Goal: Answer question/provide support

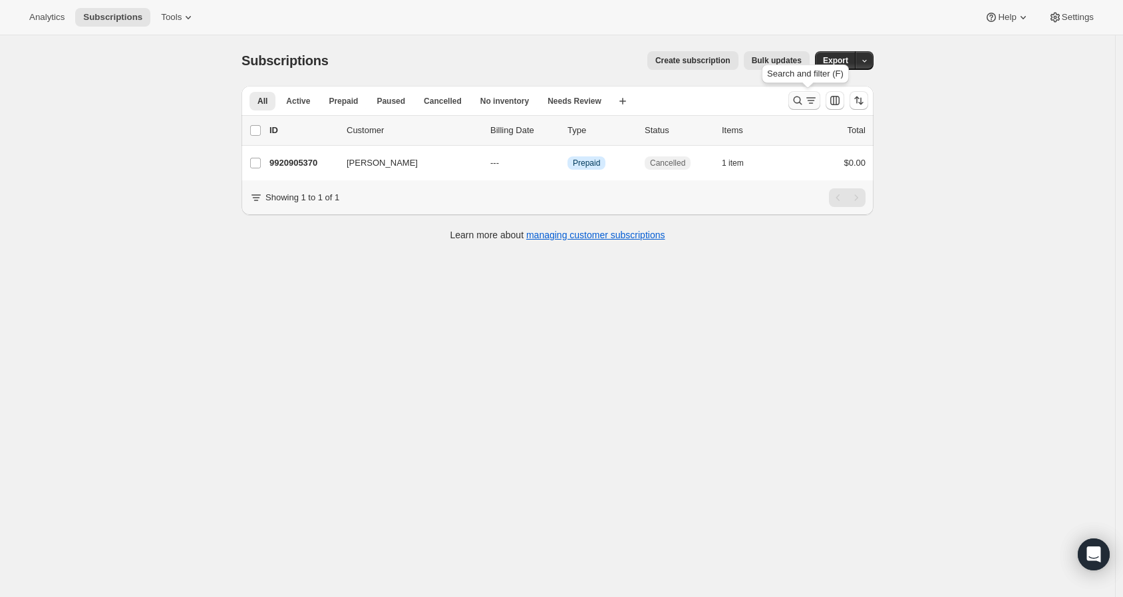
click at [804, 101] on icon "Search and filter results" at bounding box center [797, 100] width 13 height 13
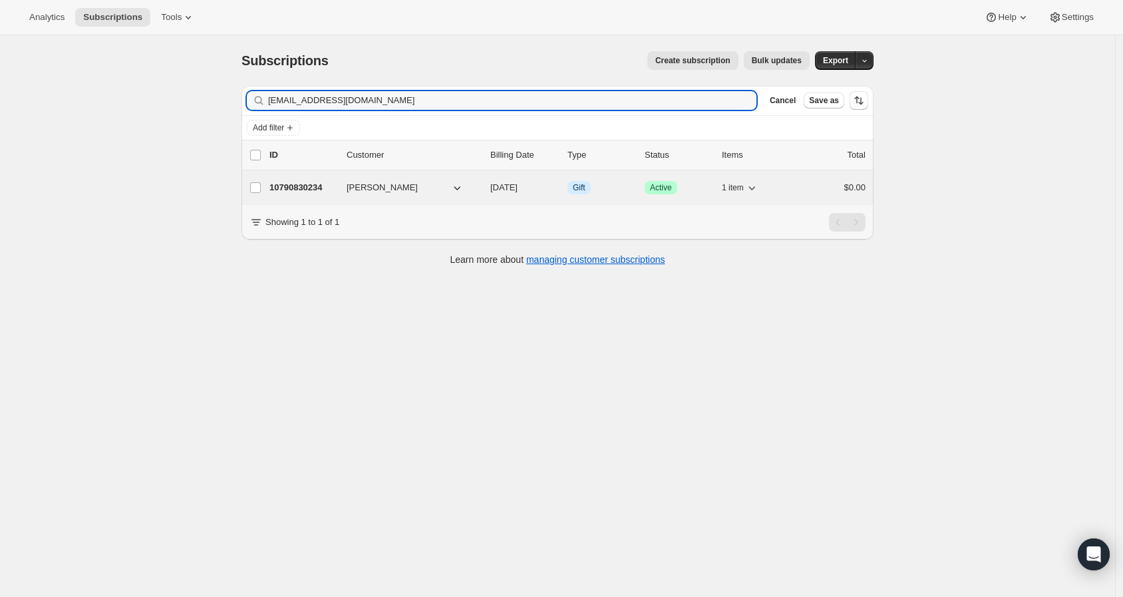
type input "[EMAIL_ADDRESS][DOMAIN_NAME]"
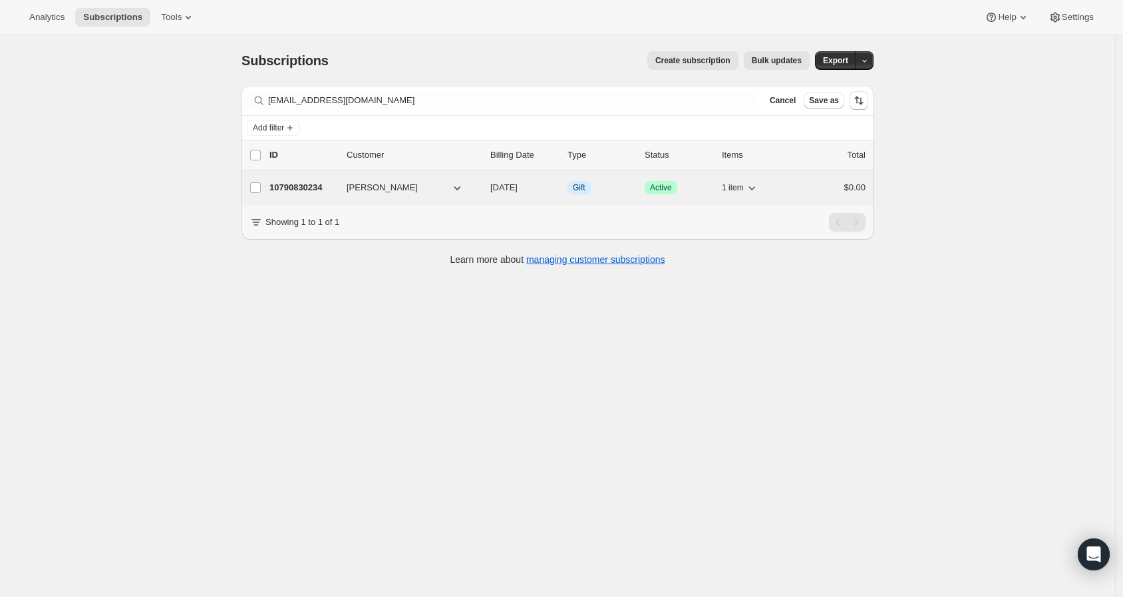
click at [321, 186] on p "10790830234" at bounding box center [302, 187] width 67 height 13
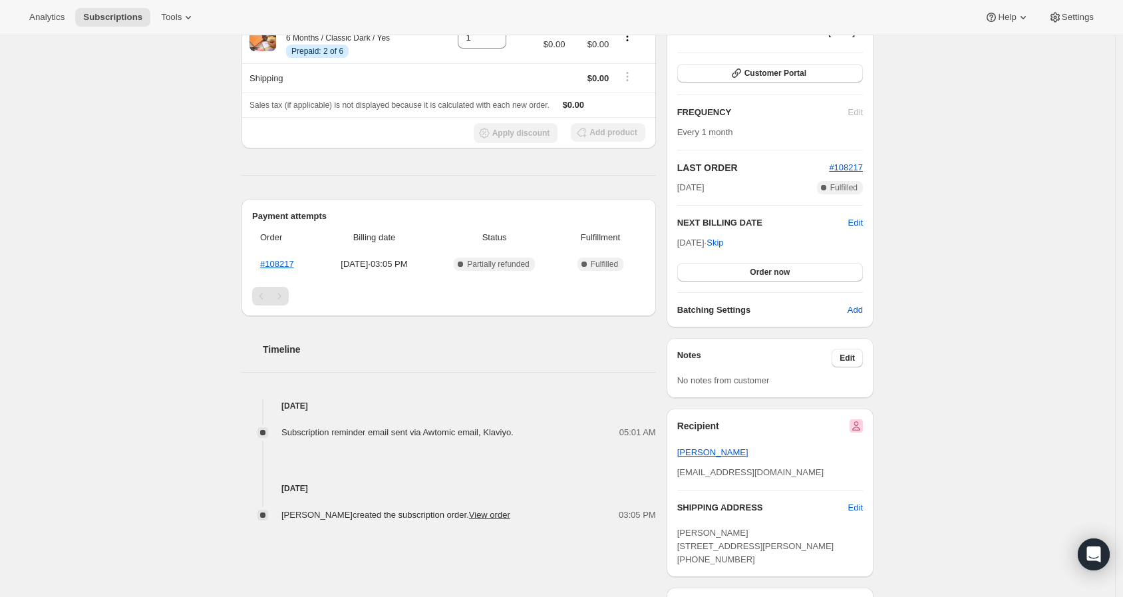
scroll to position [74, 0]
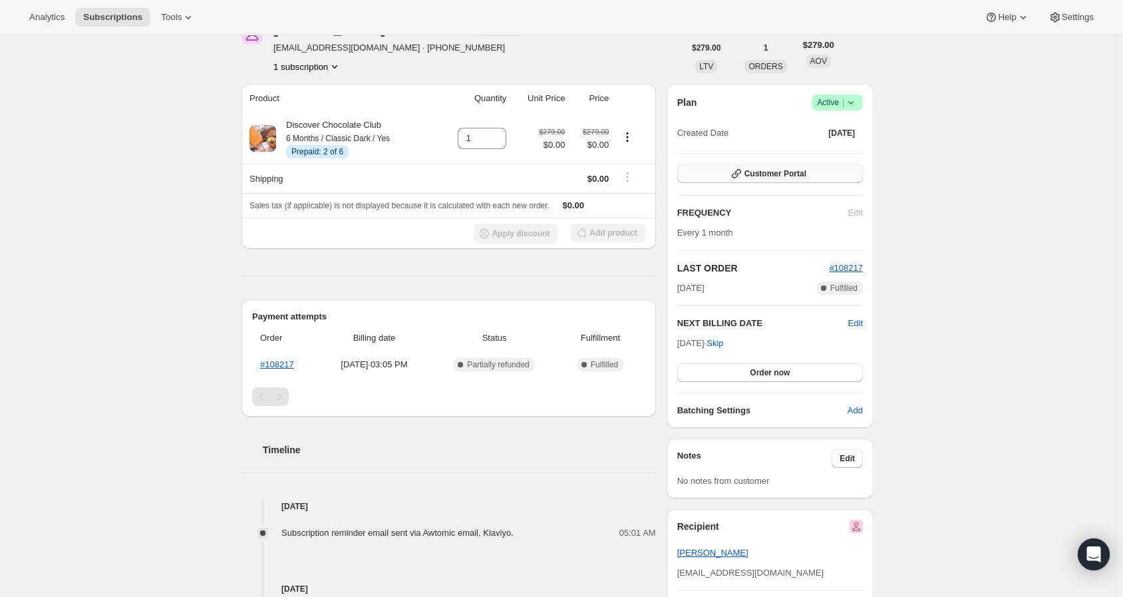
click at [828, 175] on button "Customer Portal" at bounding box center [770, 173] width 186 height 19
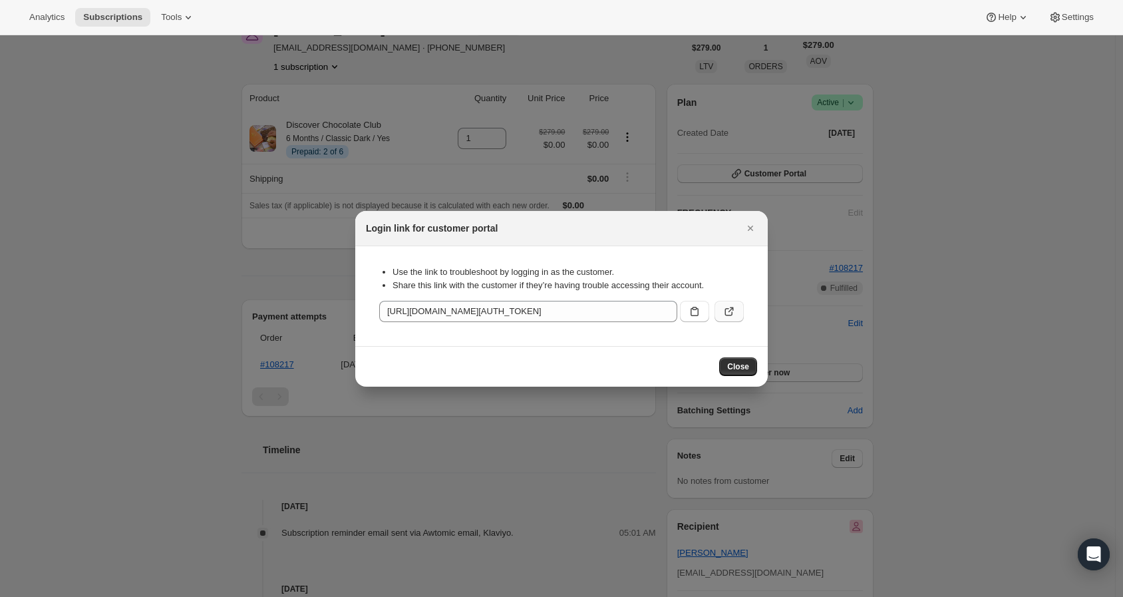
click at [720, 316] on button ":r35:" at bounding box center [728, 311] width 29 height 21
click at [732, 366] on span "Close" at bounding box center [738, 366] width 22 height 11
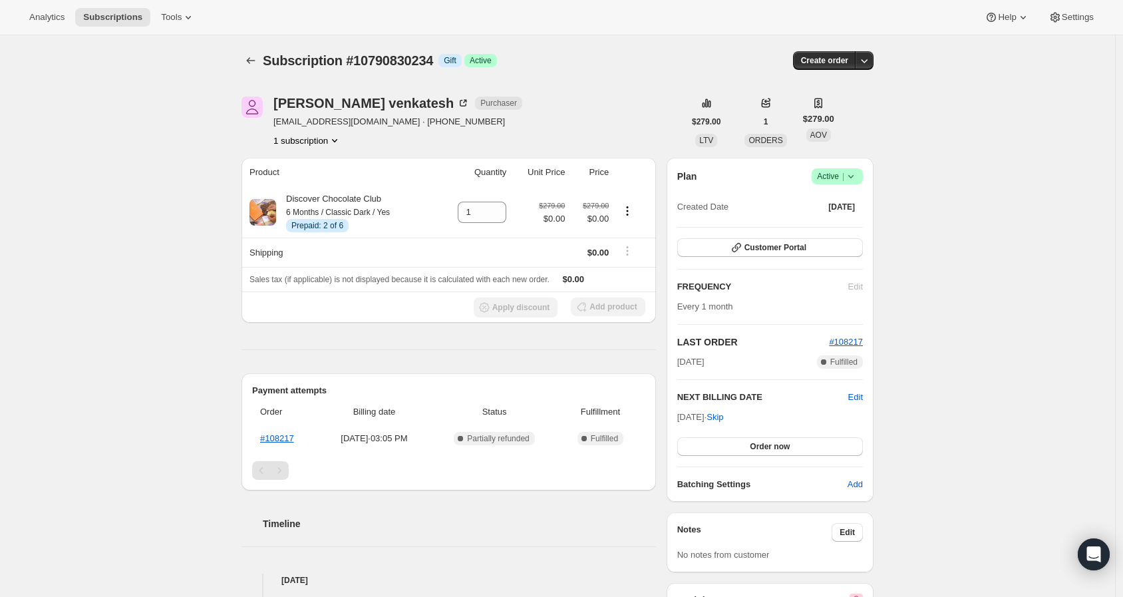
scroll to position [74, 0]
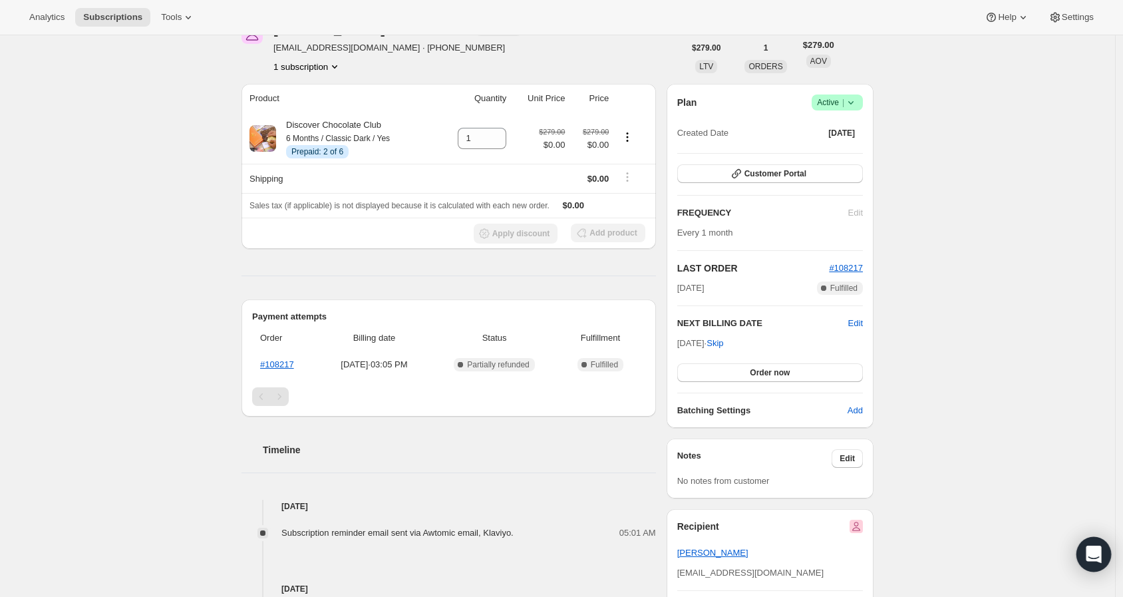
click at [1106, 550] on div "Open Intercom Messenger" at bounding box center [1093, 554] width 35 height 35
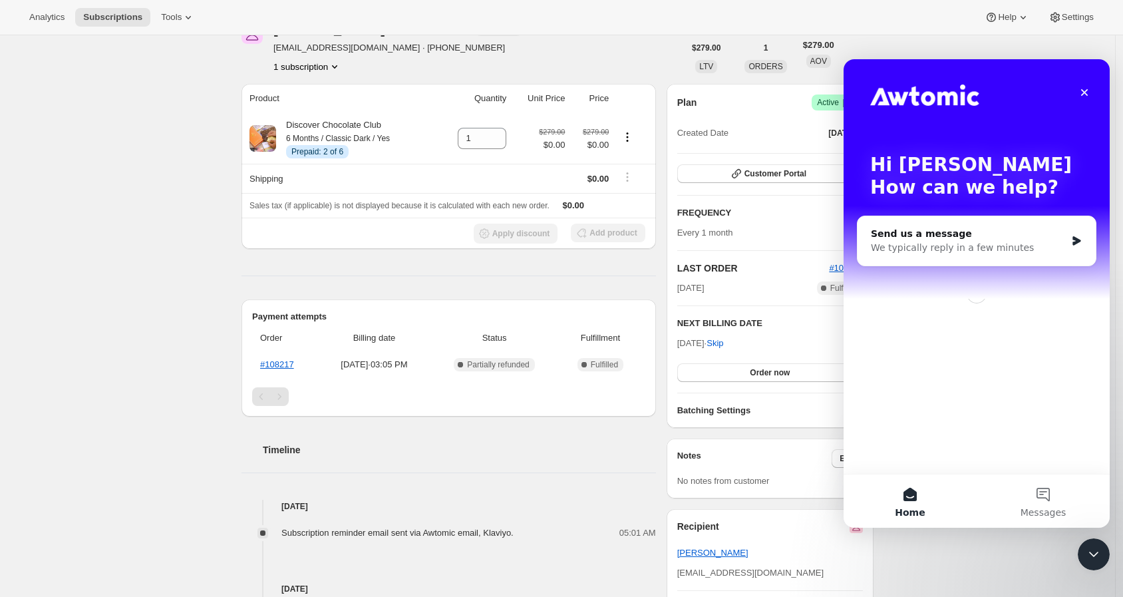
scroll to position [0, 0]
click at [972, 247] on div "We typically reply in a few minutes" at bounding box center [968, 248] width 195 height 14
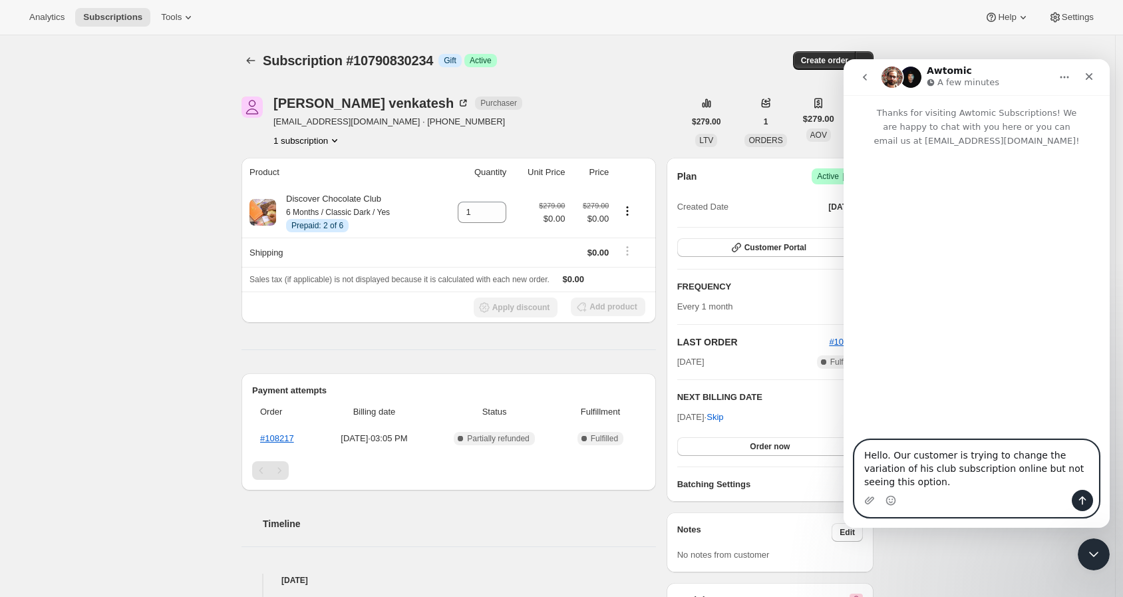
type textarea "Hello. Our customer is trying to change the variation of his club subscription …"
